Goal: Navigation & Orientation: Understand site structure

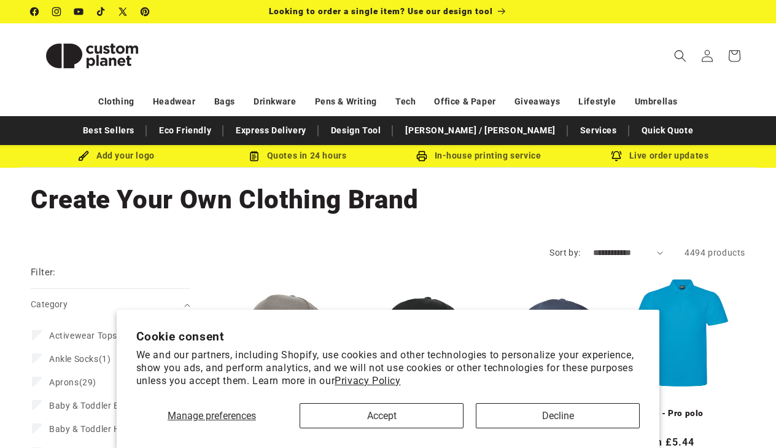
click at [358, 415] on button "Accept" at bounding box center [382, 415] width 164 height 25
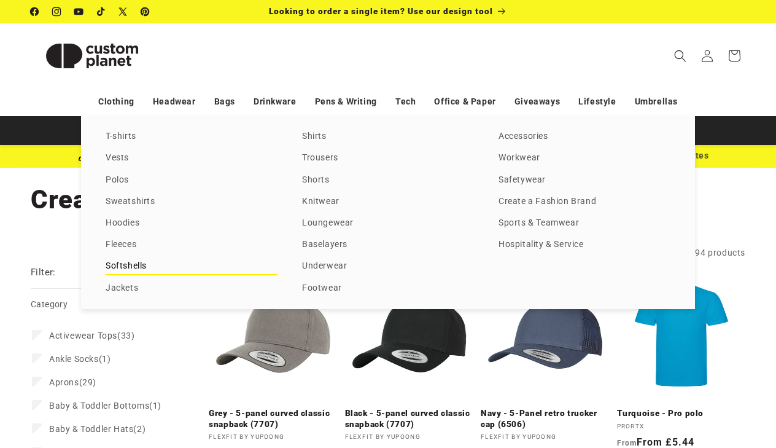
click at [139, 267] on link "Softshells" at bounding box center [192, 266] width 172 height 17
click at [338, 165] on link "Trousers" at bounding box center [388, 158] width 172 height 17
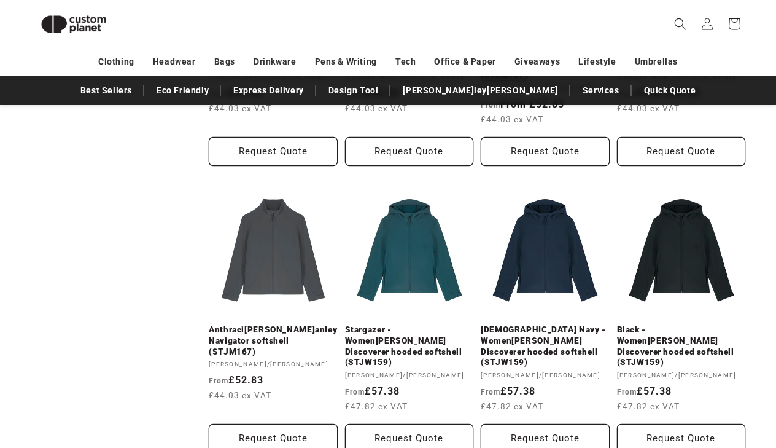
scroll to position [897, 0]
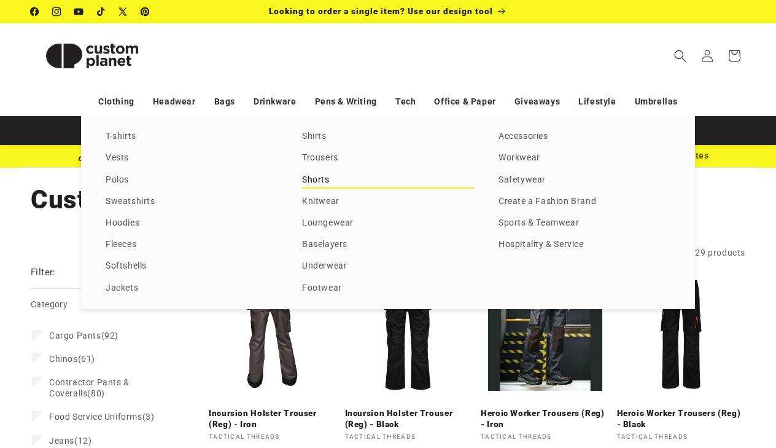
click at [335, 189] on link "Shorts" at bounding box center [388, 180] width 172 height 17
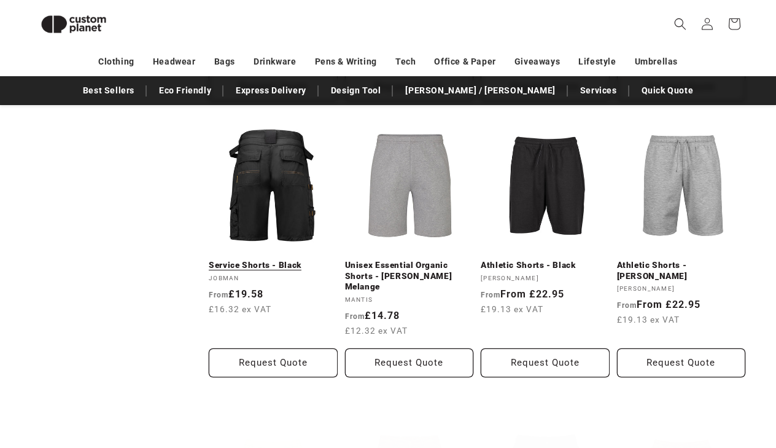
scroll to position [665, 0]
